Goal: Task Accomplishment & Management: Manage account settings

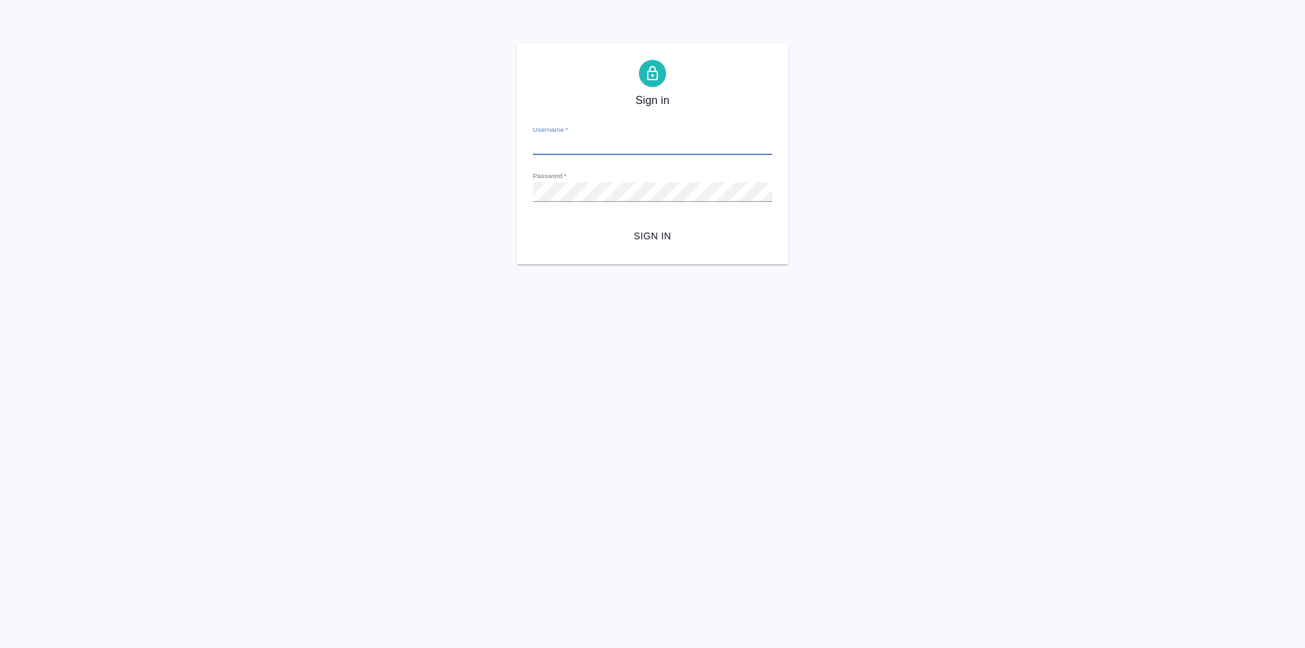
type input "[PERSON_NAME][EMAIL_ADDRESS][PERSON_NAME][DOMAIN_NAME]"
click at [651, 237] on span "Sign in" at bounding box center [653, 236] width 218 height 17
click at [468, 188] on div "Sign in Username   * [PERSON_NAME][EMAIL_ADDRESS][PERSON_NAME][DOMAIN_NAME] Pas…" at bounding box center [652, 154] width 1305 height 221
click at [678, 243] on span "Sign in" at bounding box center [653, 236] width 218 height 17
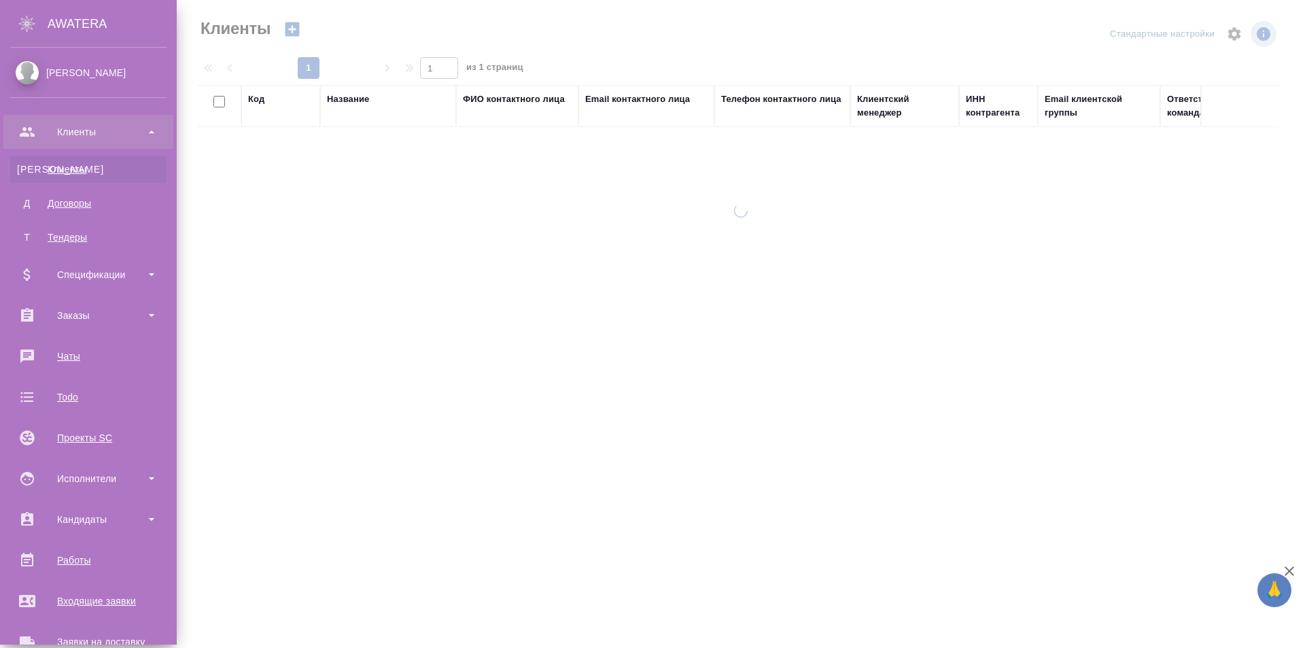
select select "RU"
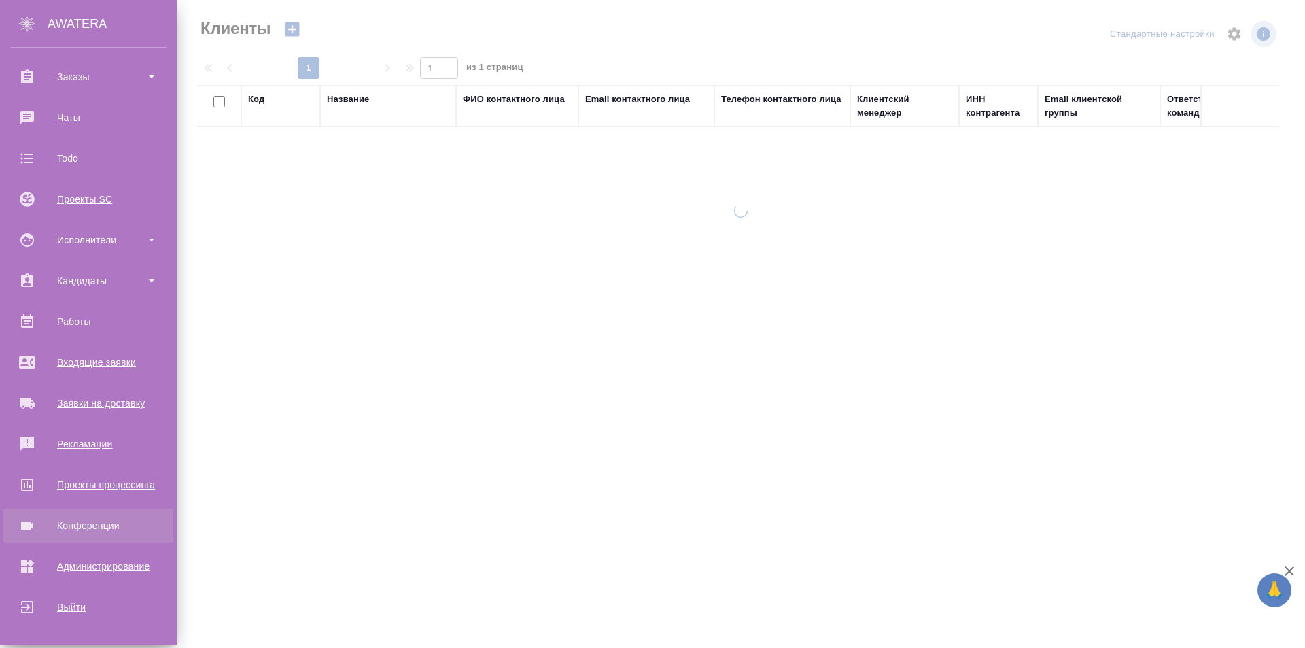
click at [122, 523] on div "Конференции" at bounding box center [88, 525] width 156 height 20
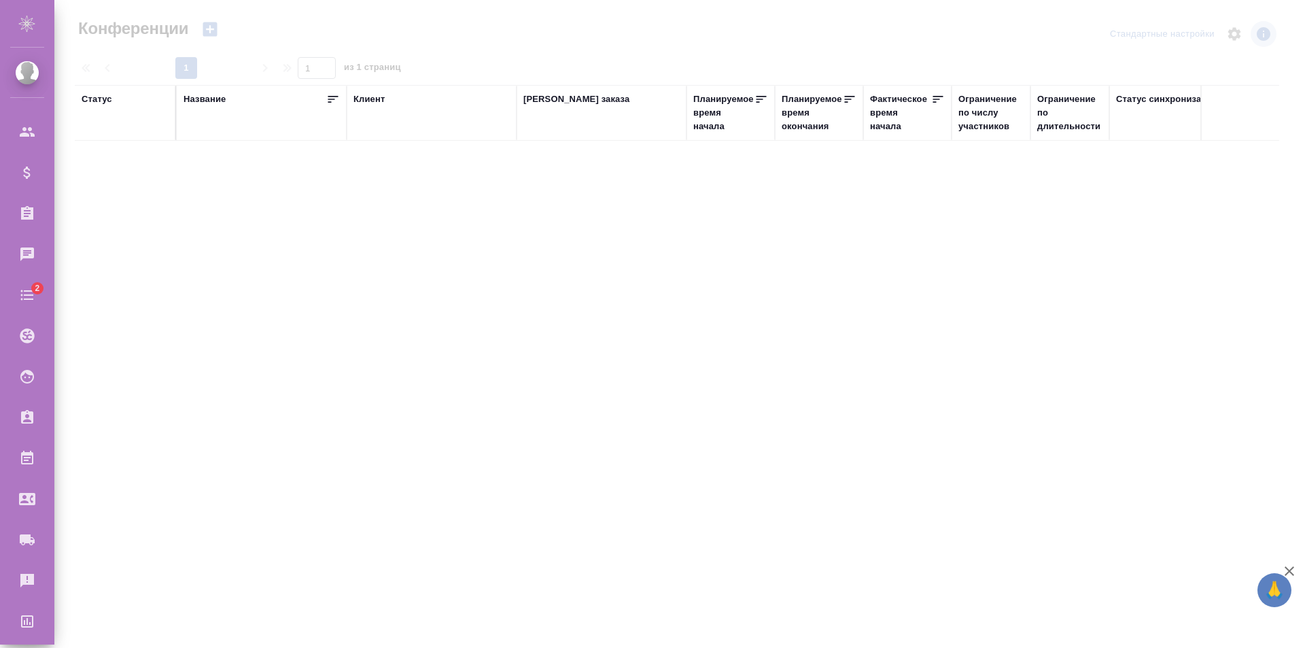
type input "[PERSON_NAME]"
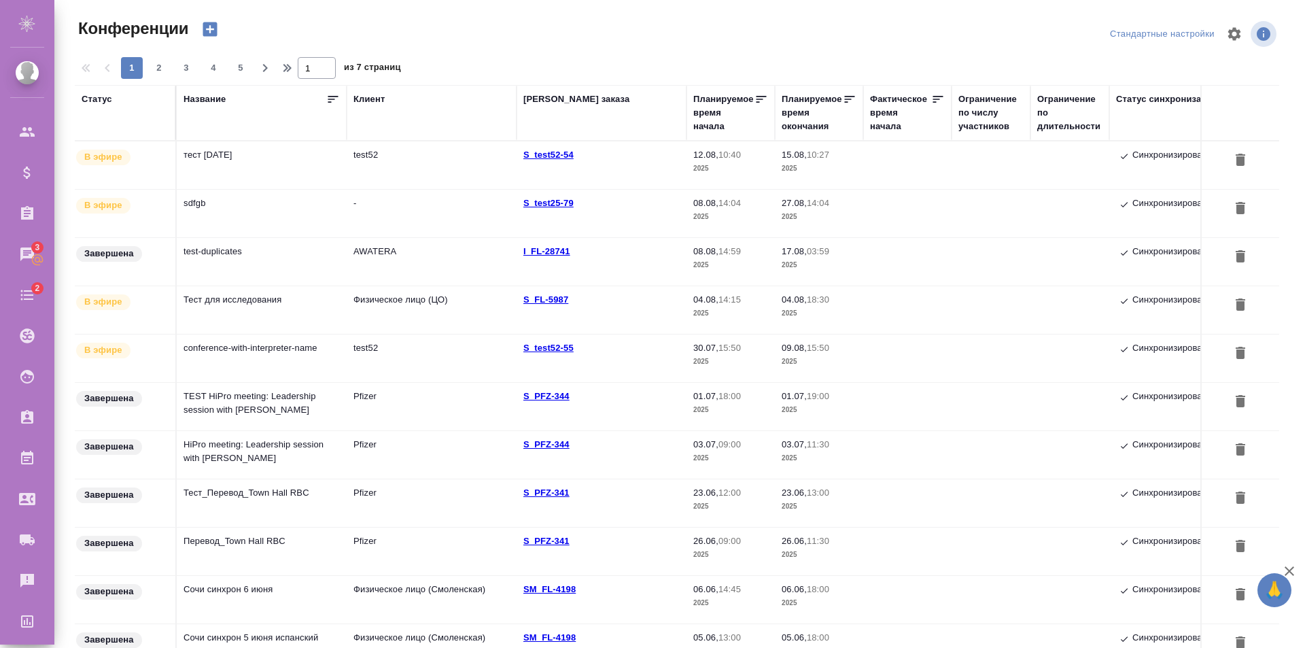
click at [271, 189] on td "sdfgb" at bounding box center [262, 165] width 170 height 48
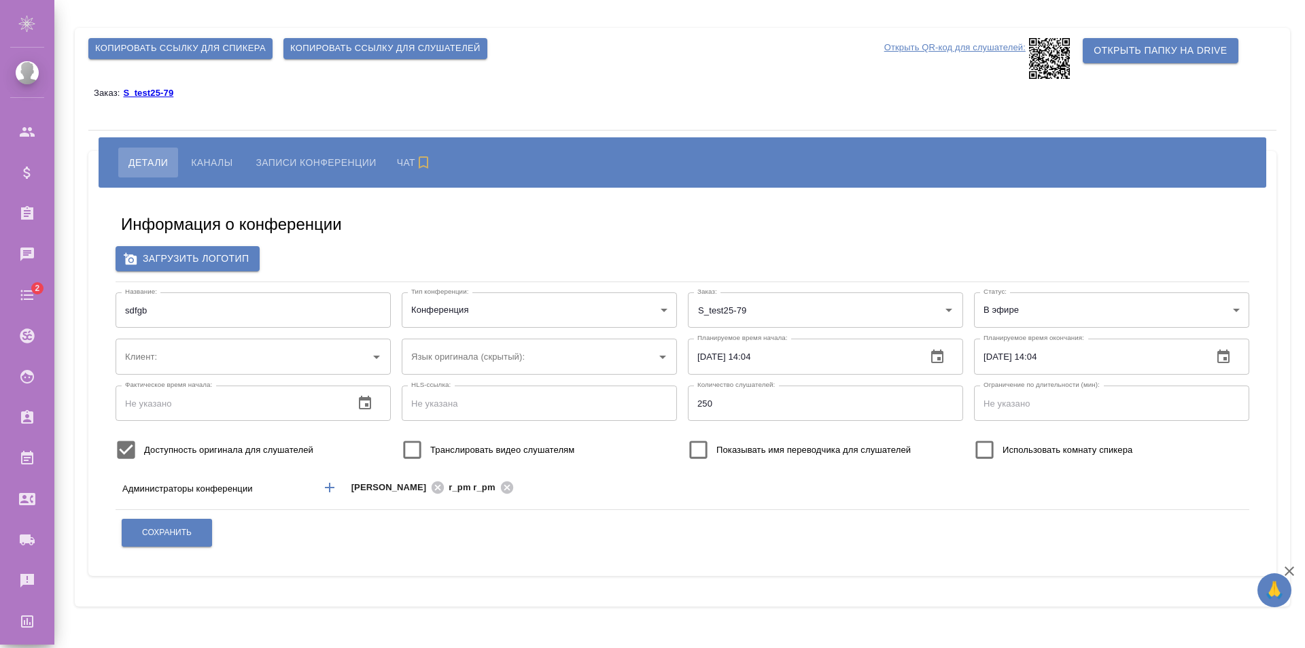
click at [439, 458] on label "Транслировать видео слушателям" at bounding box center [484, 450] width 180 height 36
click at [430, 458] on input "Транслировать видео слушателям" at bounding box center [412, 450] width 36 height 36
checkbox input "true"
click at [804, 451] on span "Показывать имя переводчика для слушателей" at bounding box center [814, 450] width 194 height 14
click at [717, 451] on input "Показывать имя переводчика для слушателей" at bounding box center [699, 450] width 36 height 36
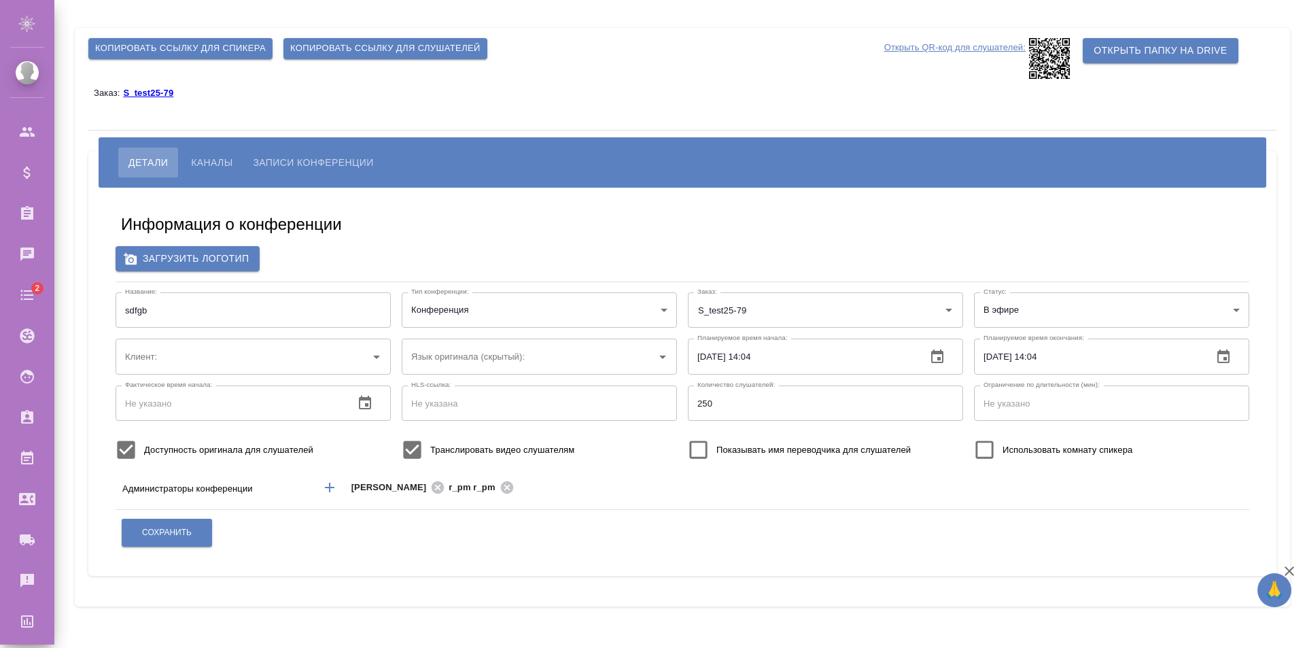
checkbox input "true"
click at [1001, 447] on input "Использовать комнату спикера" at bounding box center [985, 450] width 36 height 36
checkbox input "true"
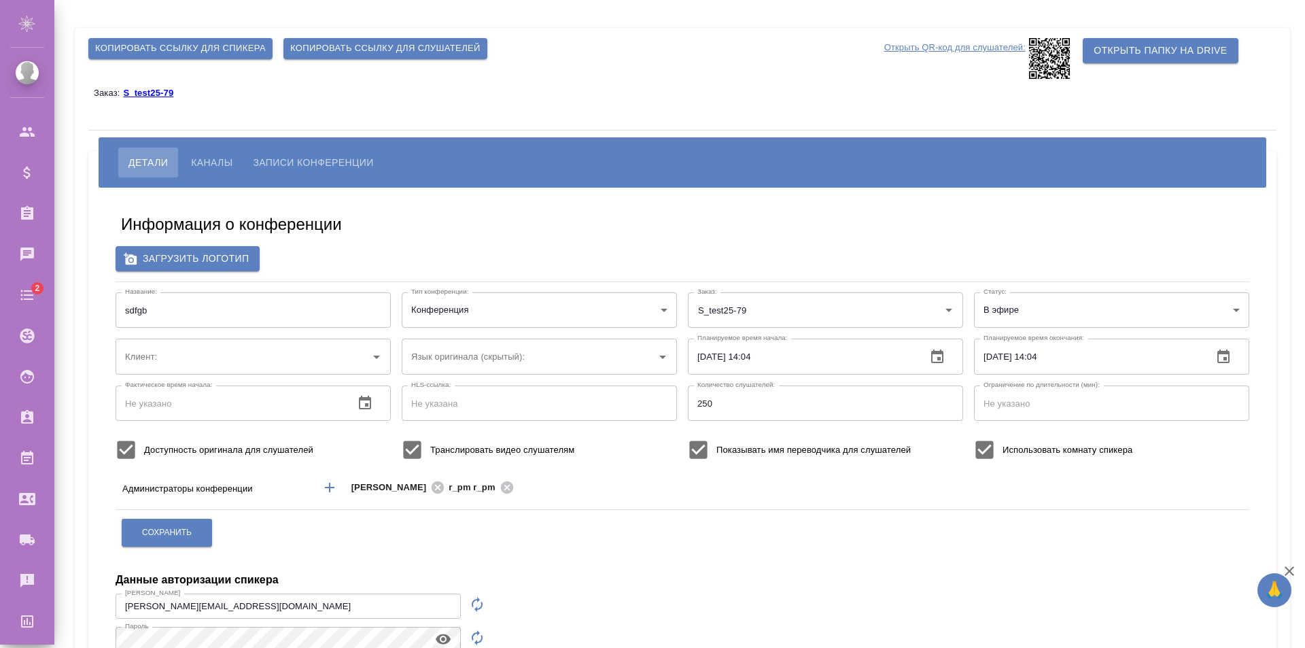
scroll to position [135, 0]
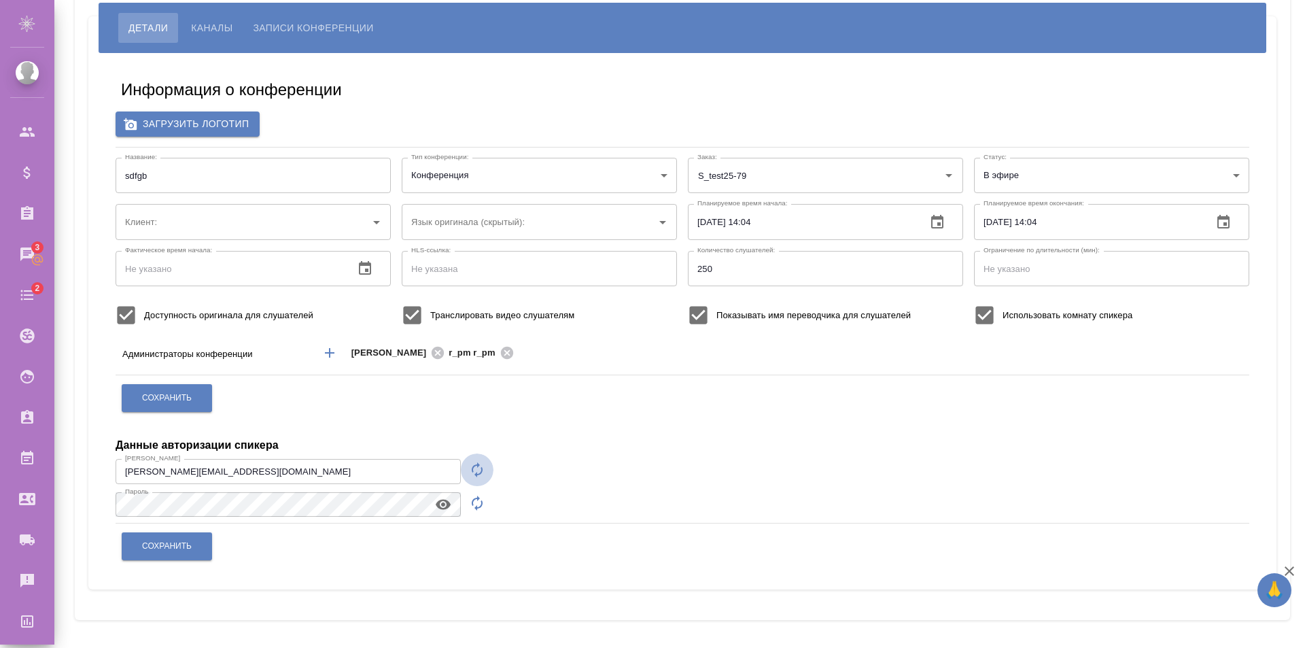
click at [480, 474] on icon "button" at bounding box center [477, 469] width 11 height 15
type input "speaker_tOcFkFh0"
click at [471, 513] on button "button" at bounding box center [477, 503] width 33 height 33
click at [443, 507] on icon "button" at bounding box center [443, 504] width 16 height 16
drag, startPoint x: 243, startPoint y: 477, endPoint x: 86, endPoint y: 462, distance: 157.8
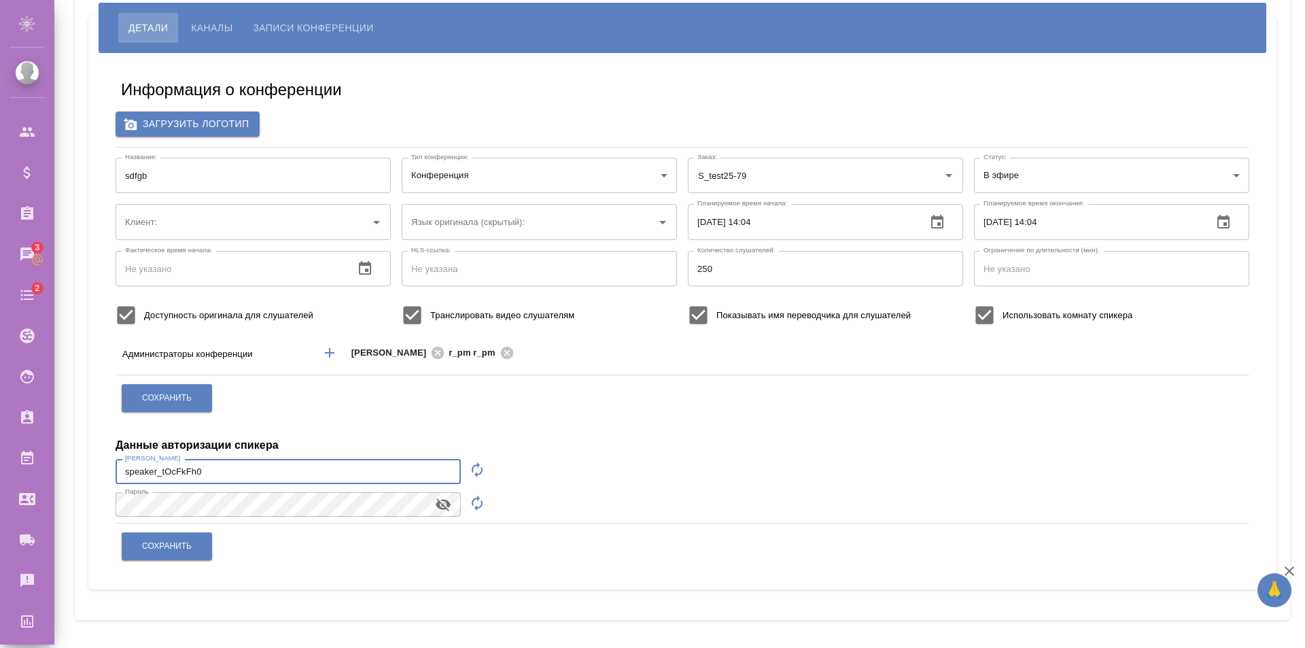
click at [86, 462] on div "Копировать ссылку для спикера Копировать ссылку для слушателей Открыть QR-код д…" at bounding box center [683, 256] width 1216 height 727
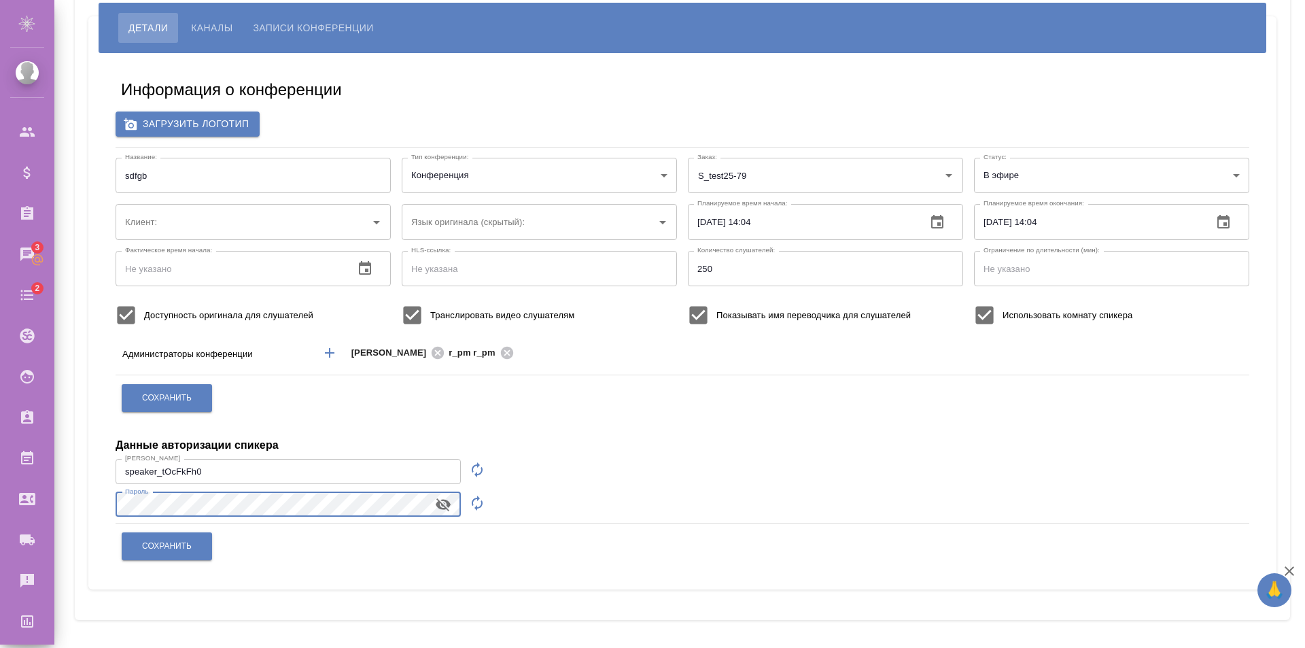
click at [0, 494] on html "🙏 .cls-1 fill:#fff; AWATERA [PERSON_NAME] Спецификации Заказы 3 Чаты 2 Todo Про…" at bounding box center [652, 324] width 1305 height 648
click at [196, 549] on button "Сохранить" at bounding box center [167, 546] width 90 height 28
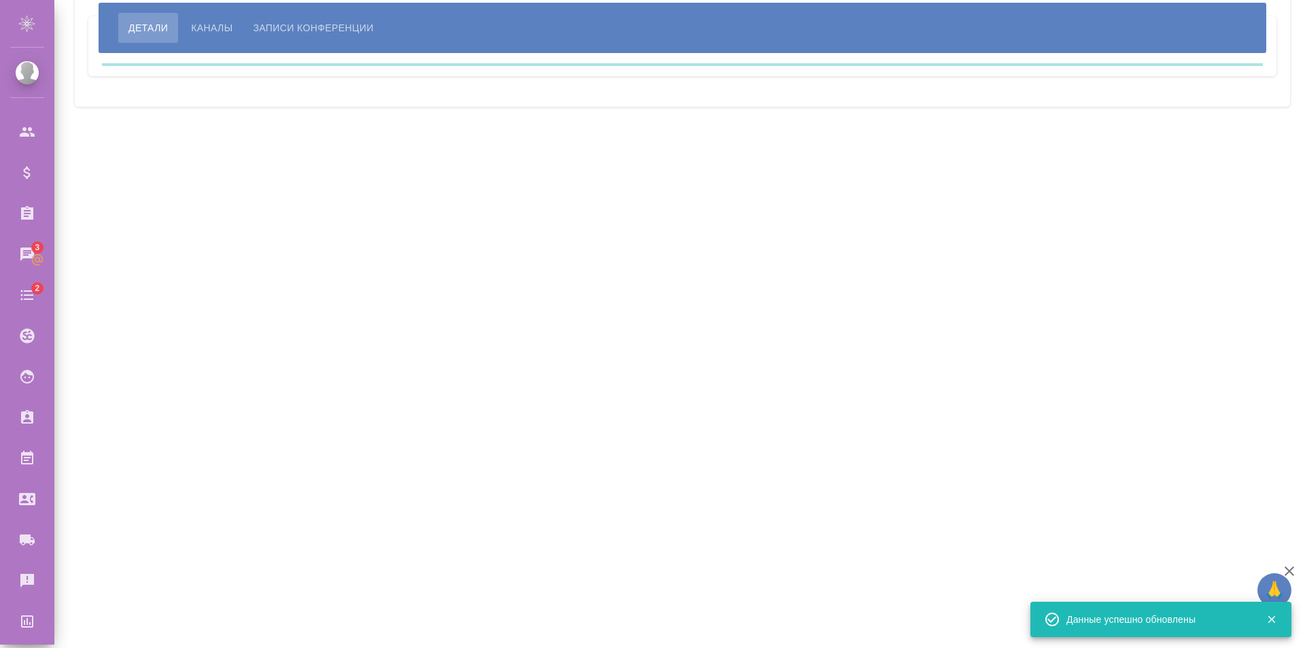
scroll to position [0, 0]
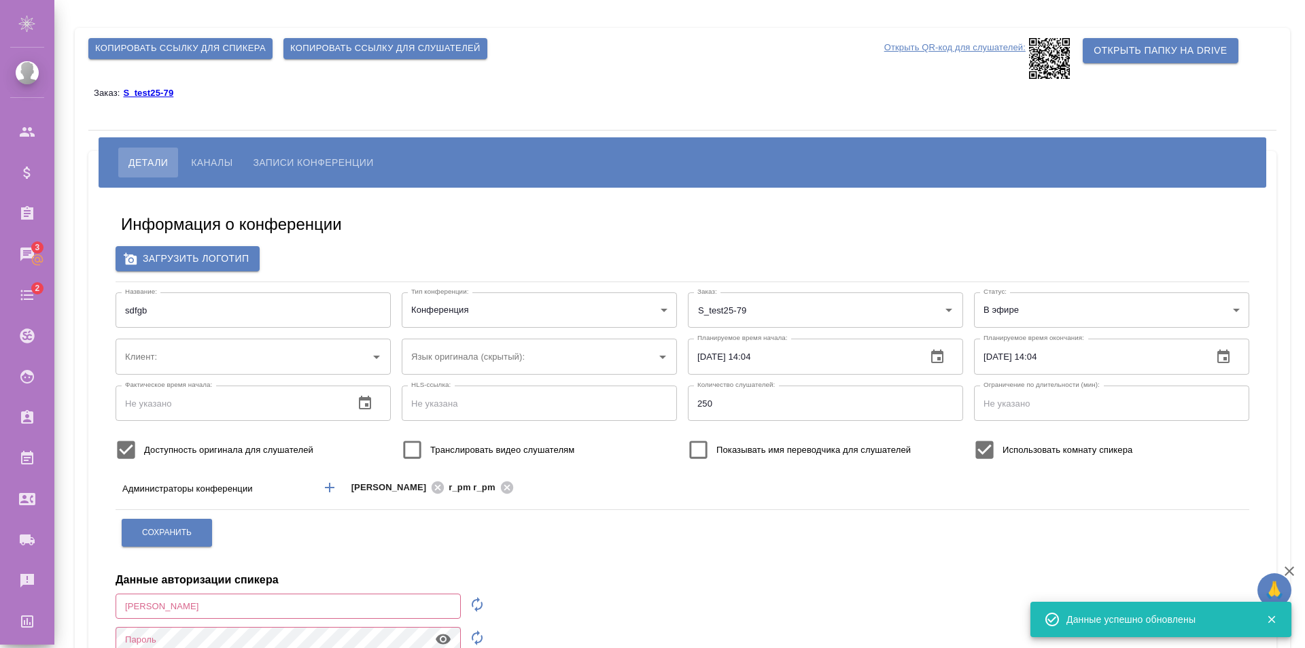
type input "[PERSON_NAME][EMAIL_ADDRESS][DOMAIN_NAME]"
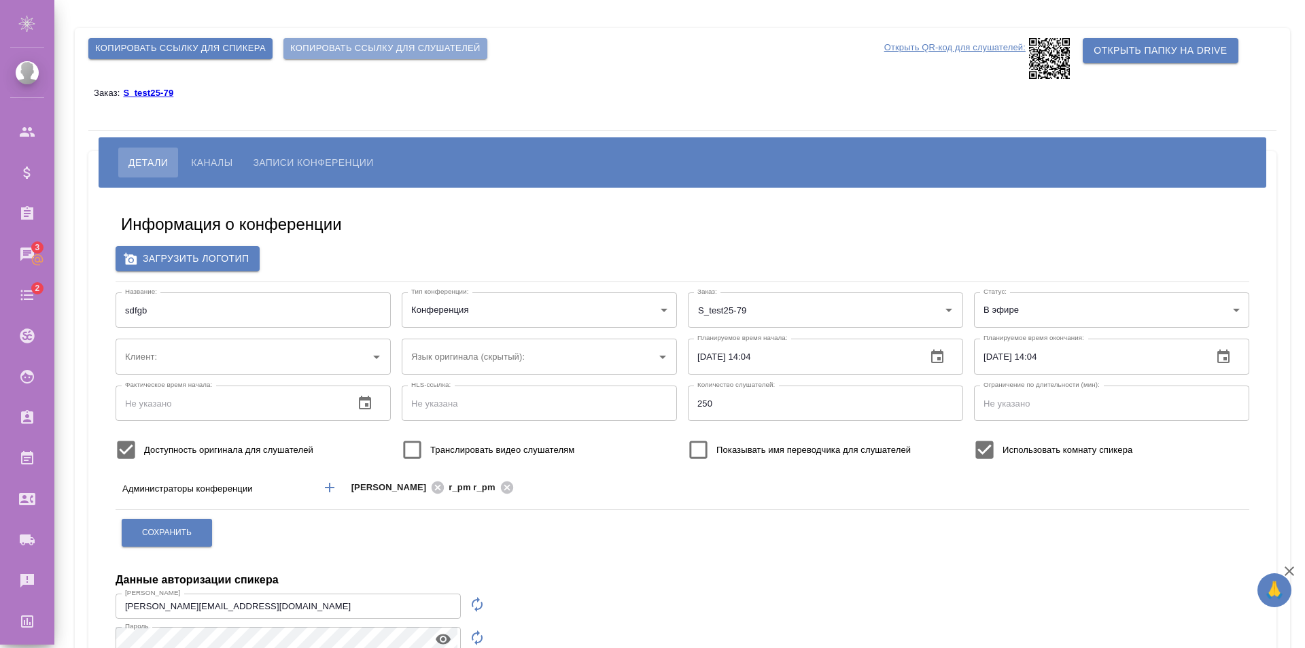
click at [351, 50] on span "Копировать ссылку для слушателей" at bounding box center [385, 49] width 190 height 16
click at [474, 446] on span "Транслировать видео слушателям" at bounding box center [502, 450] width 144 height 14
click at [430, 446] on input "Транслировать видео слушателям" at bounding box center [412, 450] width 36 height 36
checkbox input "true"
click at [754, 443] on span "Показывать имя переводчика для слушателей" at bounding box center [814, 450] width 194 height 14
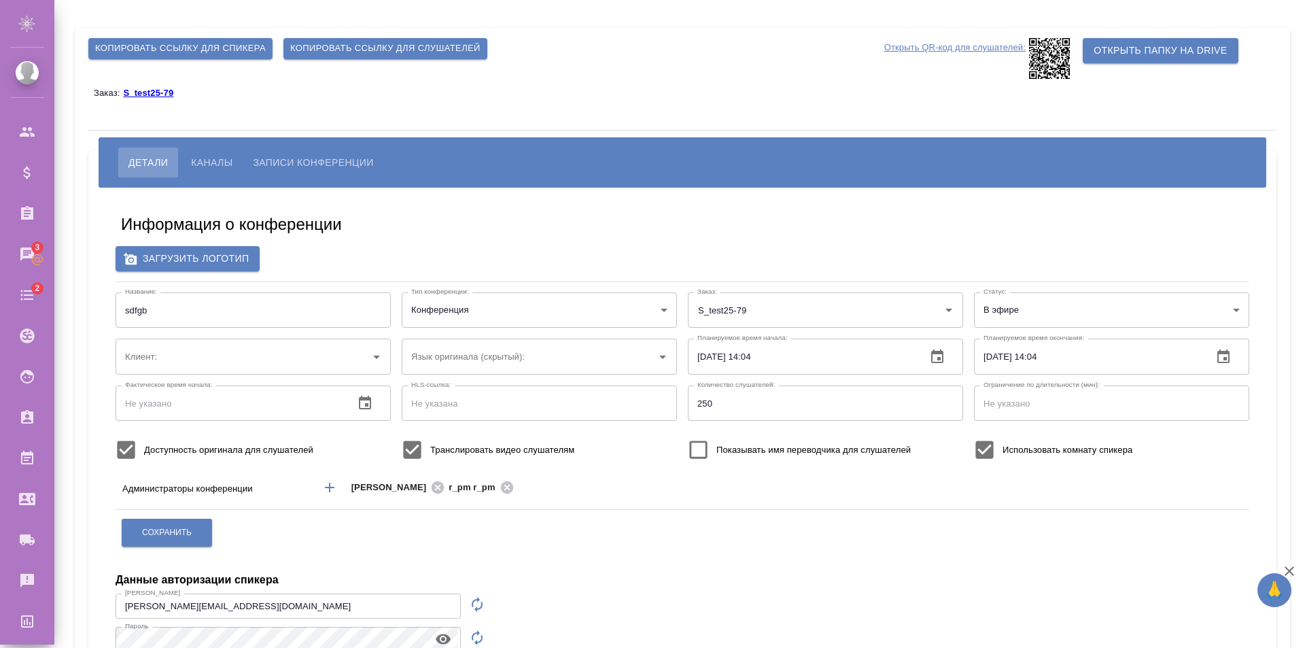
click at [717, 443] on input "Показывать имя переводчика для слушателей" at bounding box center [699, 450] width 36 height 36
checkbox input "true"
click at [201, 525] on button "Сохранить" at bounding box center [167, 533] width 90 height 28
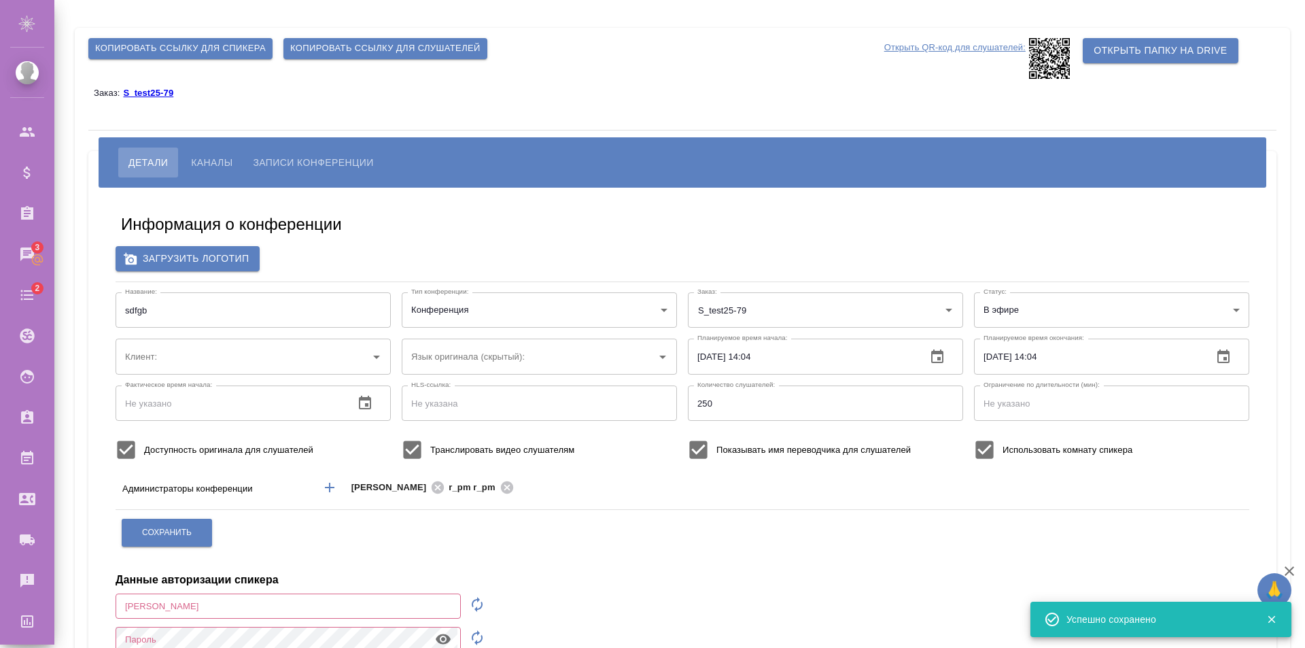
type input "[PERSON_NAME][EMAIL_ADDRESS][DOMAIN_NAME]"
